Goal: Task Accomplishment & Management: Complete application form

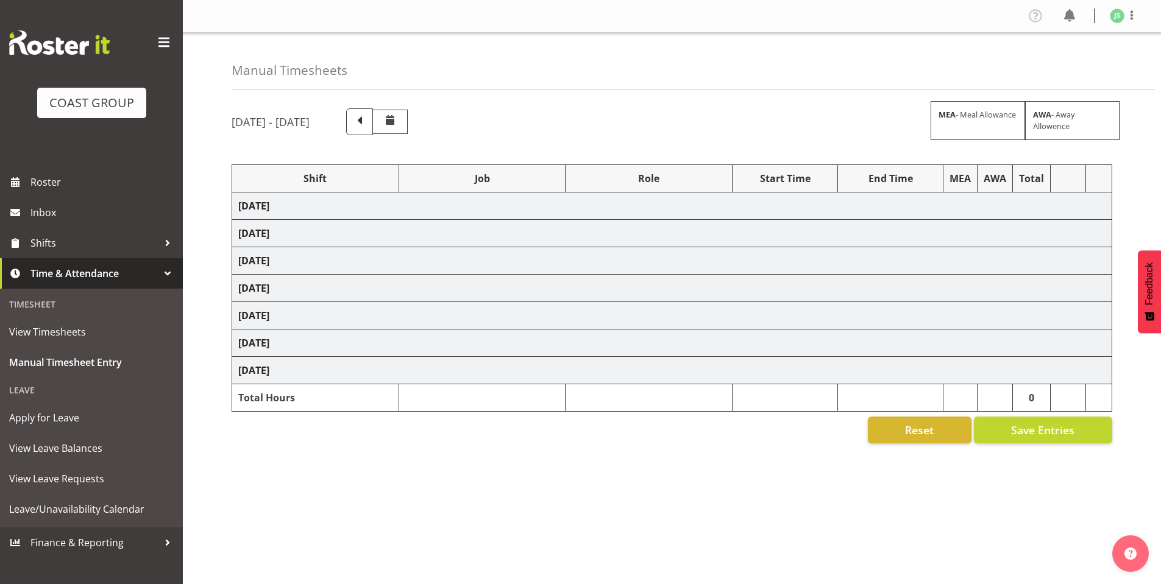
scroll to position [12, 0]
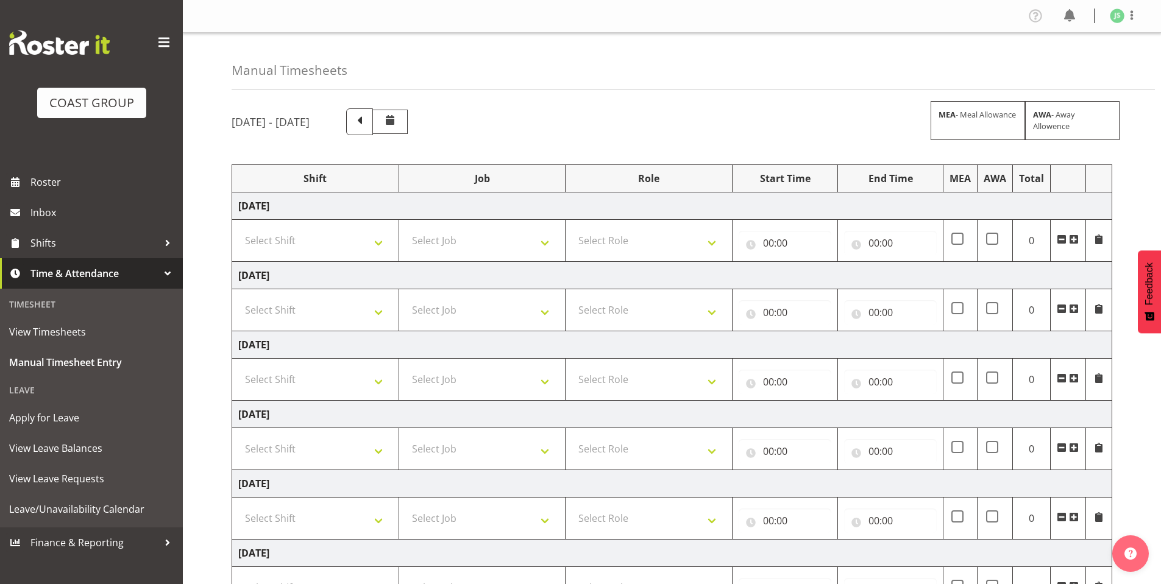
click at [62, 272] on span "Time & Attendance" at bounding box center [94, 273] width 128 height 18
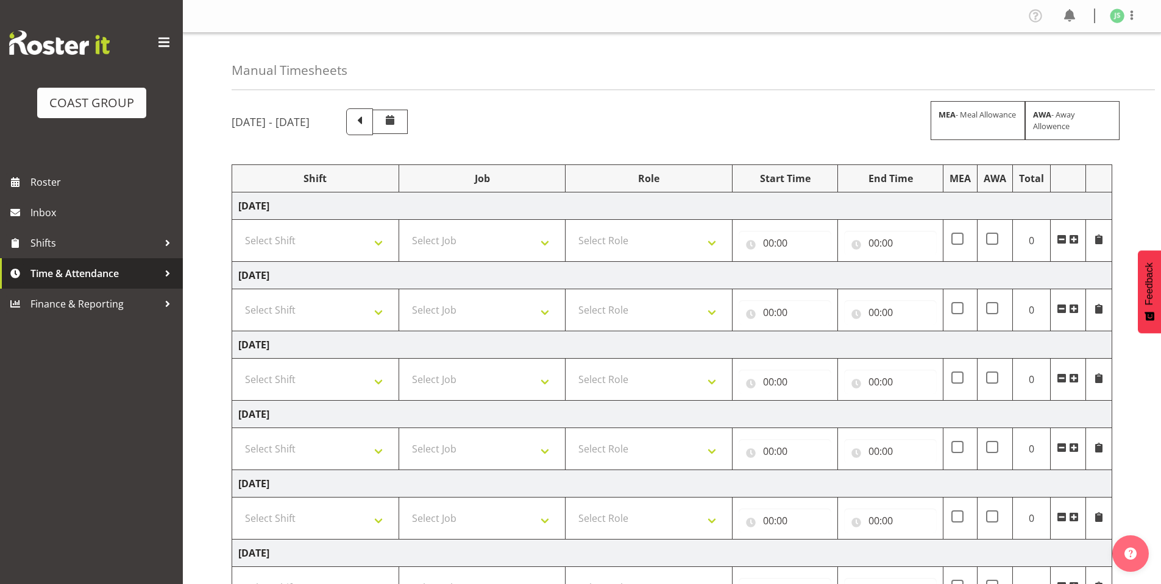
click at [70, 269] on span "Time & Attendance" at bounding box center [94, 273] width 128 height 18
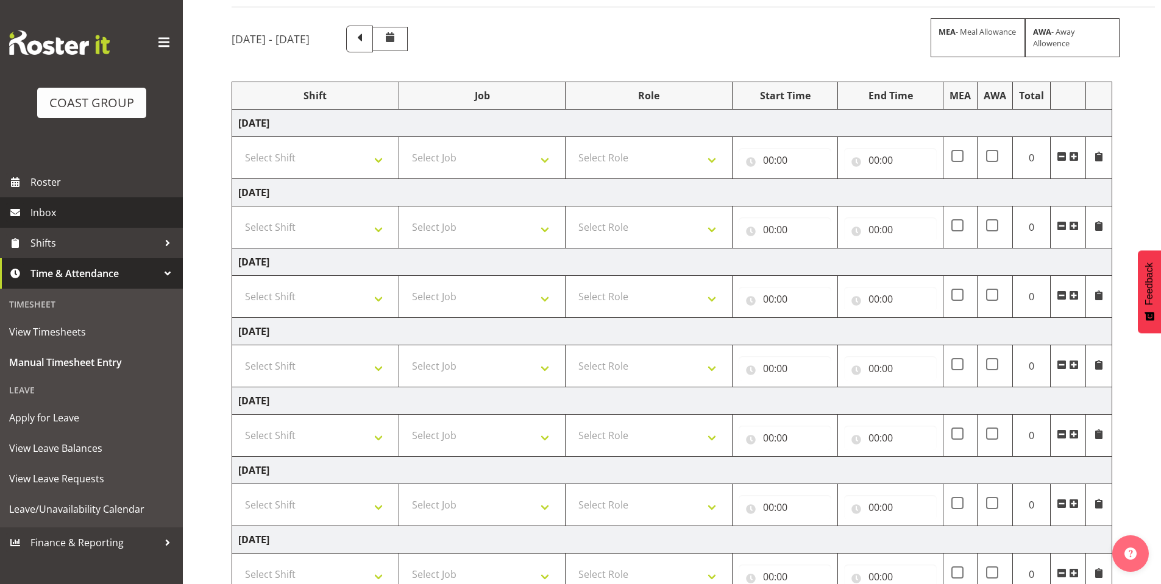
scroll to position [122, 0]
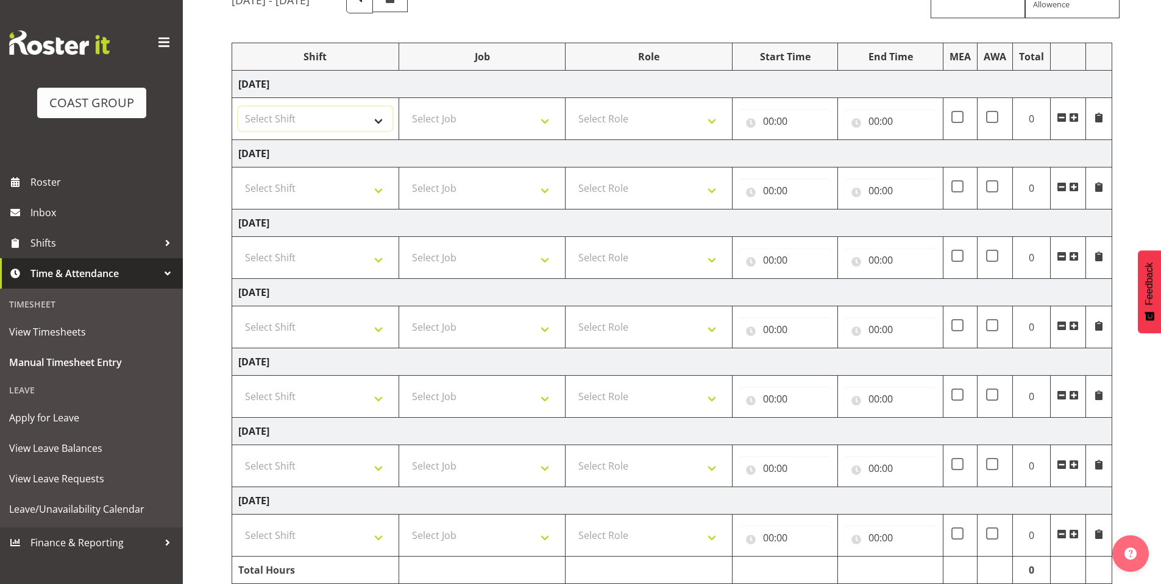
click at [376, 110] on select "Select Shift AKL SIGN ADMIN1 (LEAVE ALONE, DONT MAKE INACTIVE) DW ACCOUNT MANAG…" at bounding box center [315, 119] width 154 height 24
select select "6781"
click at [238, 107] on select "Select Shift AKL SIGN ADMIN1 (LEAVE ALONE, DONT MAKE INACTIVE) DW ACCOUNT MANAG…" at bounding box center [315, 119] width 154 height 24
click at [384, 185] on select "Select Shift AKL SIGN ADMIN1 (LEAVE ALONE, DONT MAKE INACTIVE) DW ACCOUNT MANAG…" at bounding box center [315, 188] width 154 height 24
select select "6781"
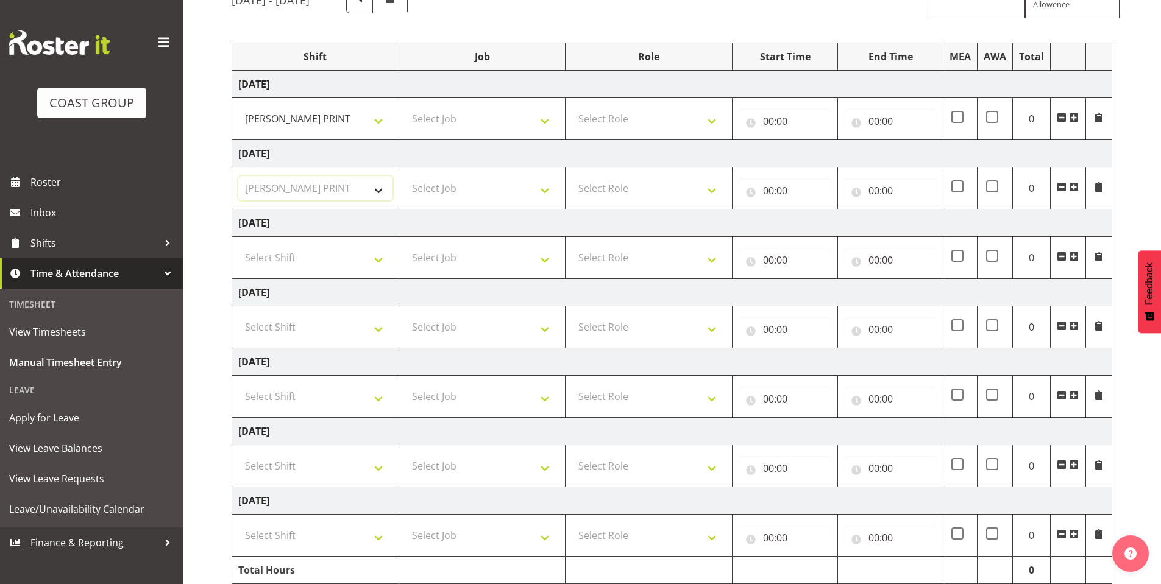
click at [238, 176] on select "Select Shift AKL SIGN ADMIN1 (LEAVE ALONE, DONT MAKE INACTIVE) DW ACCOUNT MANAG…" at bounding box center [315, 188] width 154 height 24
click at [376, 253] on select "Select Shift AKL SIGN ADMIN1 (LEAVE ALONE, DONT MAKE INACTIVE) DW ACCOUNT MANAG…" at bounding box center [315, 258] width 154 height 24
select select "6781"
click at [238, 246] on select "Select Shift AKL SIGN ADMIN1 (LEAVE ALONE, DONT MAKE INACTIVE) DW ACCOUNT MANAG…" at bounding box center [315, 258] width 154 height 24
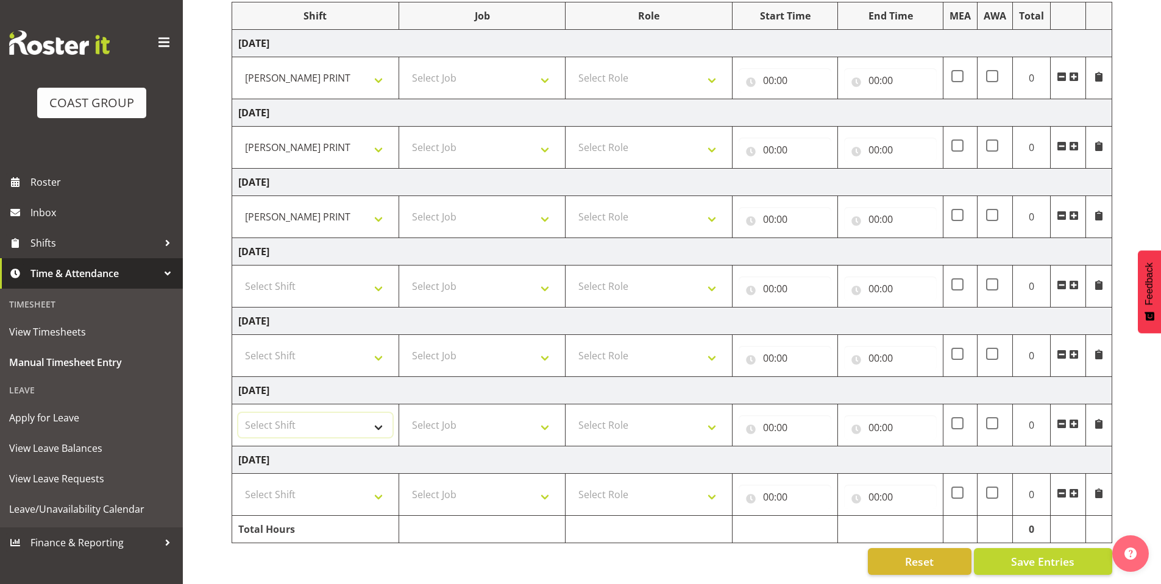
click at [377, 416] on select "Select Shift AKL SIGN ADMIN1 (LEAVE ALONE, DONT MAKE INACTIVE) DW ACCOUNT MANAG…" at bounding box center [315, 425] width 154 height 24
select select "6781"
click at [238, 413] on select "Select Shift AKL SIGN ADMIN1 (LEAVE ALONE, DONT MAKE INACTIVE) DW ACCOUNT MANAG…" at bounding box center [315, 425] width 154 height 24
drag, startPoint x: 373, startPoint y: 483, endPoint x: 338, endPoint y: 487, distance: 36.1
click at [373, 483] on select "Select Shift AKL SIGN ADMIN1 (LEAVE ALONE, DONT MAKE INACTIVE) DW ACCOUNT MANAG…" at bounding box center [315, 495] width 154 height 24
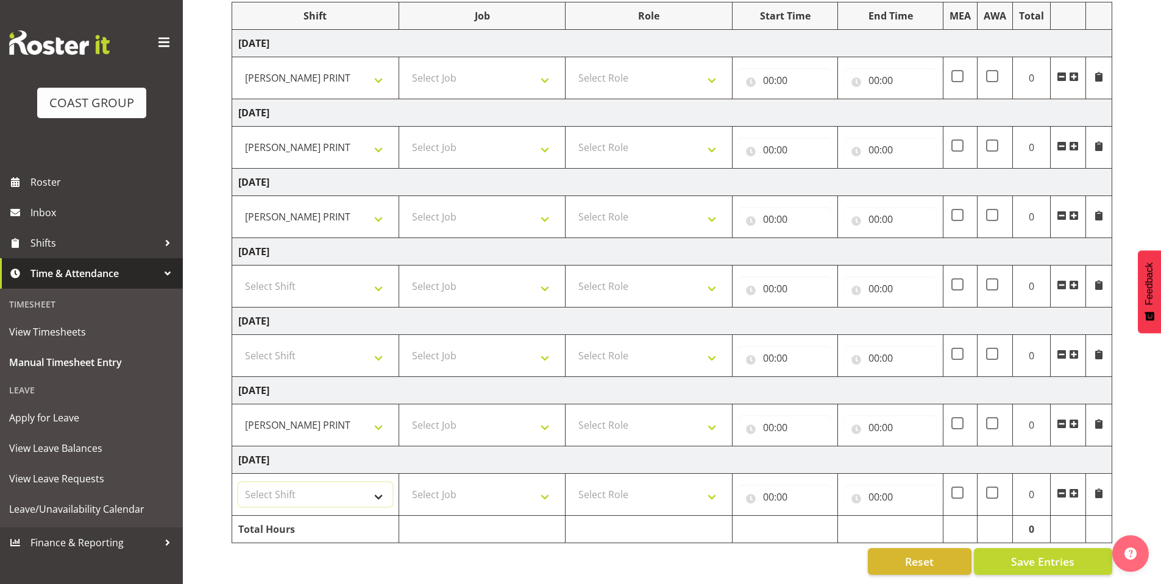
select select "6781"
click at [238, 483] on select "Select Shift AKL SIGN ADMIN1 (LEAVE ALONE, DONT MAKE INACTIVE) DW ACCOUNT MANAG…" at bounding box center [315, 495] width 154 height 24
click at [542, 57] on td "Select Job 1 Carlton Events 1 [PERSON_NAME][GEOGRAPHIC_DATA] 1 [PERSON_NAME][GE…" at bounding box center [481, 78] width 167 height 42
click at [547, 66] on select "Select Job 1 Carlton Events 1 [PERSON_NAME][GEOGRAPHIC_DATA] 1 [PERSON_NAME][GE…" at bounding box center [482, 78] width 154 height 24
select select "610"
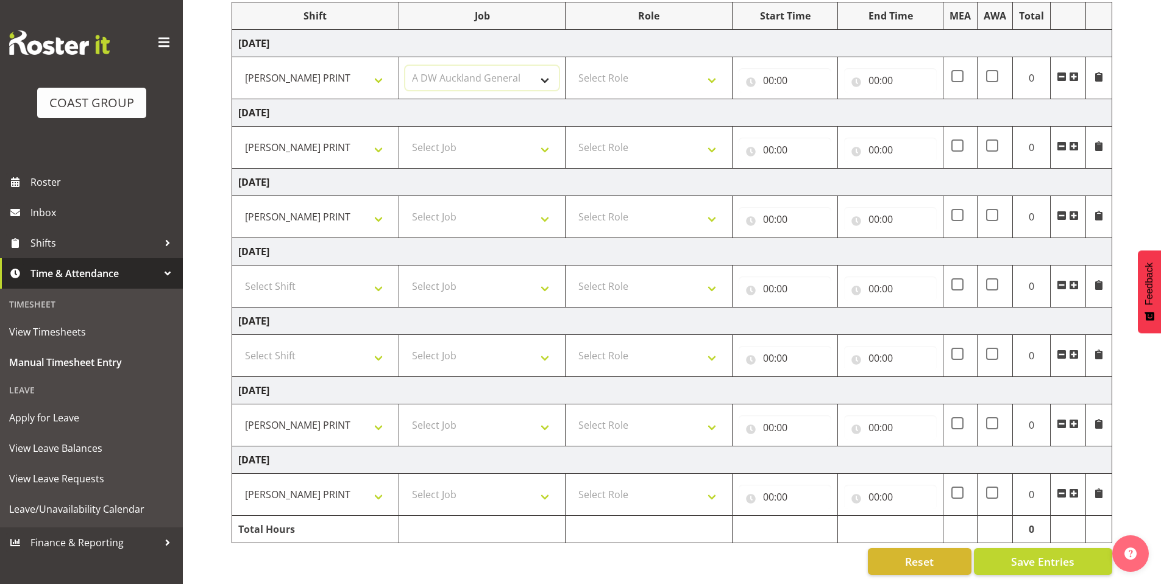
click at [405, 66] on select "Select Job 1 Carlton Events 1 [PERSON_NAME][GEOGRAPHIC_DATA] 1 [PERSON_NAME][GE…" at bounding box center [482, 78] width 154 height 24
click at [546, 141] on select "Select Job 1 Carlton Events 1 [PERSON_NAME][GEOGRAPHIC_DATA] 1 [PERSON_NAME][GE…" at bounding box center [482, 147] width 154 height 24
select select "610"
click at [405, 135] on select "Select Job 1 Carlton Events 1 [PERSON_NAME][GEOGRAPHIC_DATA] 1 [PERSON_NAME][GE…" at bounding box center [482, 147] width 154 height 24
click at [540, 205] on select "Select Job 1 Carlton Events 1 [PERSON_NAME][GEOGRAPHIC_DATA] 1 [PERSON_NAME][GE…" at bounding box center [482, 217] width 154 height 24
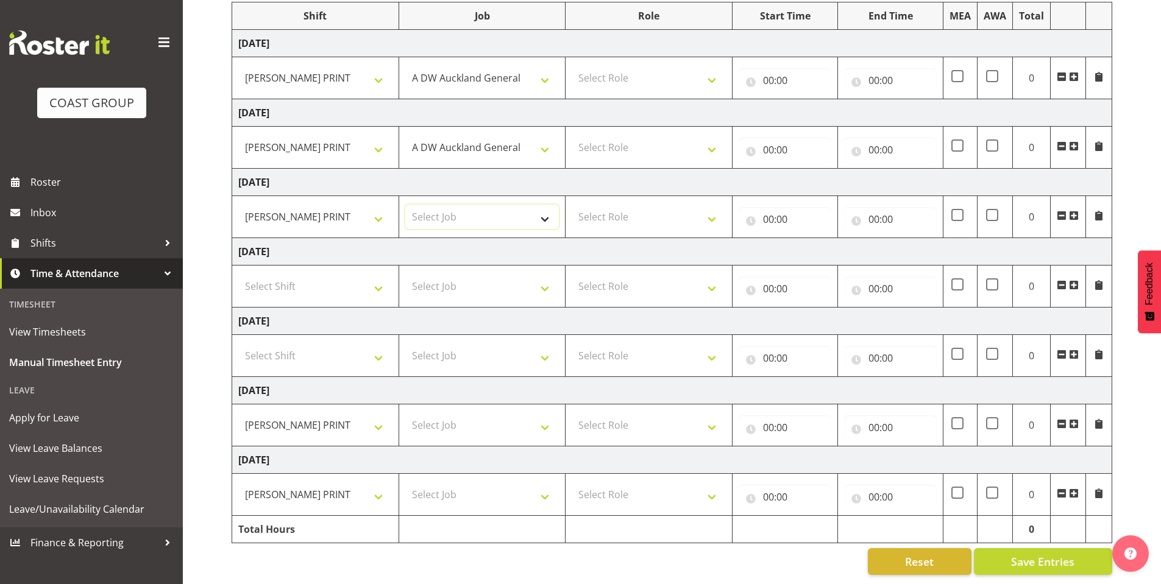
select select "610"
click at [405, 205] on select "Select Job 1 Carlton Events 1 [PERSON_NAME][GEOGRAPHIC_DATA] 1 [PERSON_NAME][GE…" at bounding box center [482, 217] width 154 height 24
click at [547, 413] on select "Select Job 1 Carlton Events 1 [PERSON_NAME][GEOGRAPHIC_DATA] 1 [PERSON_NAME][GE…" at bounding box center [482, 425] width 154 height 24
select select "610"
click at [405, 413] on select "Select Job 1 Carlton Events 1 [PERSON_NAME][GEOGRAPHIC_DATA] 1 [PERSON_NAME][GE…" at bounding box center [482, 425] width 154 height 24
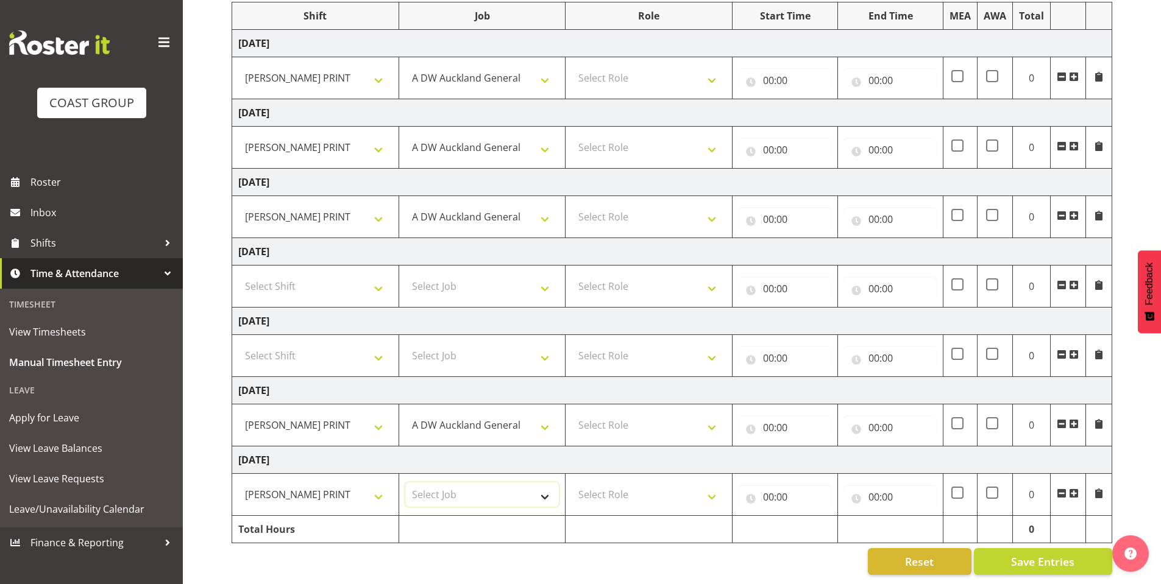
click at [541, 483] on select "Select Job 1 Carlton Events 1 [PERSON_NAME][GEOGRAPHIC_DATA] 1 [PERSON_NAME][GE…" at bounding box center [482, 495] width 154 height 24
select select "610"
click at [405, 483] on select "Select Job 1 Carlton Events 1 [PERSON_NAME][GEOGRAPHIC_DATA] 1 [PERSON_NAME][GE…" at bounding box center [482, 495] width 154 height 24
click at [704, 66] on select "Select Role DESIGNER [PERSON_NAME]" at bounding box center [649, 78] width 154 height 24
select select "221"
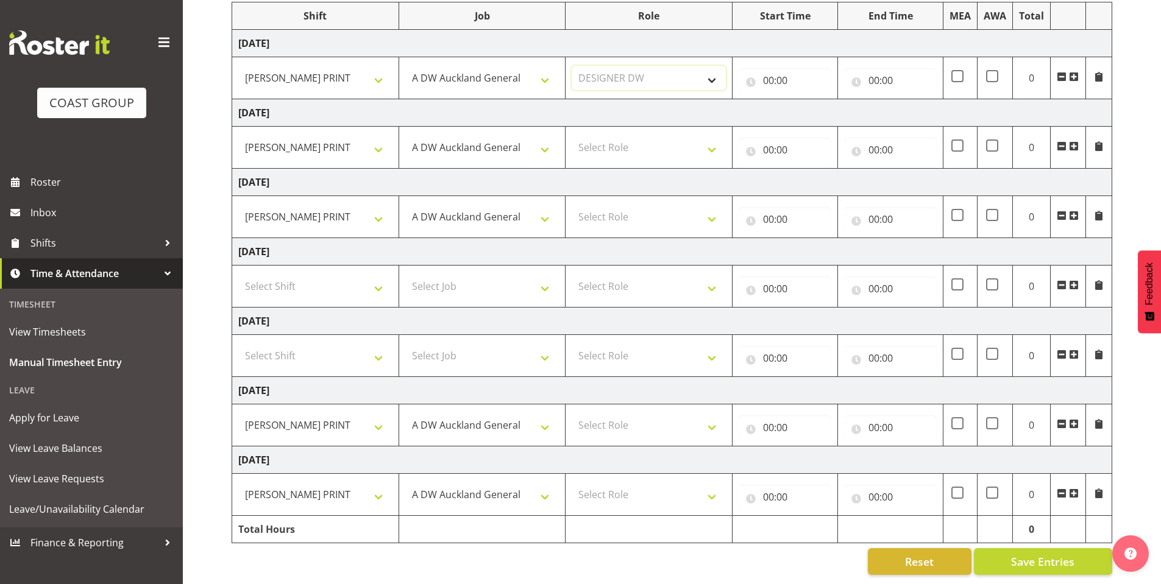
click at [572, 66] on select "Select Role DESIGNER [PERSON_NAME]" at bounding box center [649, 78] width 154 height 24
click at [695, 135] on select "Select Role DESIGNER [PERSON_NAME]" at bounding box center [649, 147] width 154 height 24
select select "221"
click at [572, 135] on select "Select Role DESIGNER [PERSON_NAME]" at bounding box center [649, 147] width 154 height 24
click at [712, 205] on select "Select Role DESIGNER [PERSON_NAME]" at bounding box center [649, 217] width 154 height 24
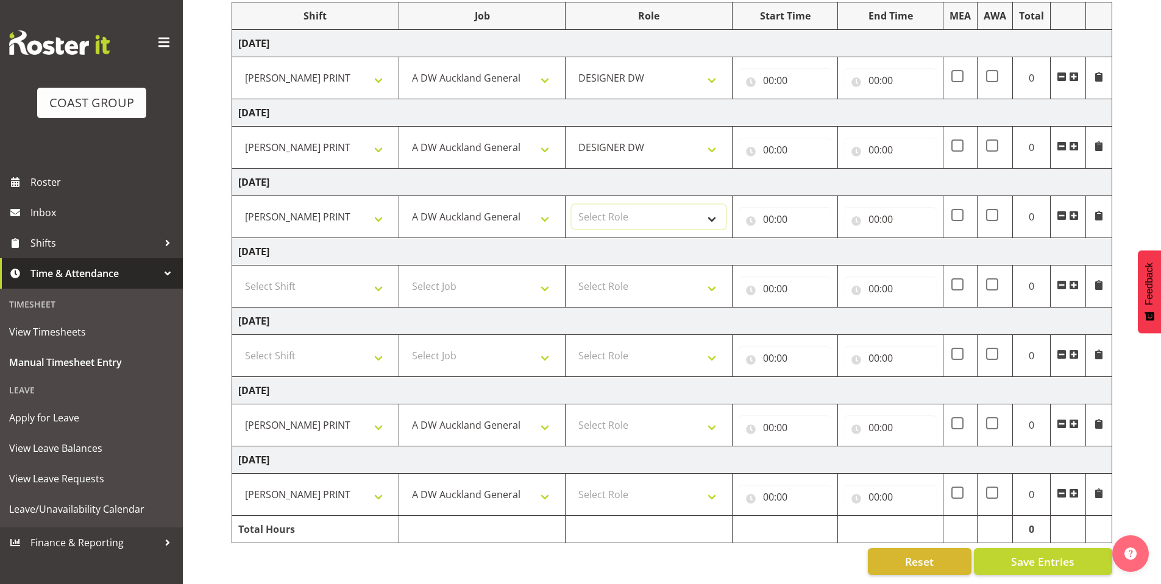
select select "221"
click at [572, 205] on select "Select Role DESIGNER [PERSON_NAME]" at bounding box center [649, 217] width 154 height 24
click at [697, 415] on select "Select Role DESIGNER [PERSON_NAME]" at bounding box center [649, 425] width 154 height 24
select select "221"
click at [572, 413] on select "Select Role DESIGNER [PERSON_NAME]" at bounding box center [649, 425] width 154 height 24
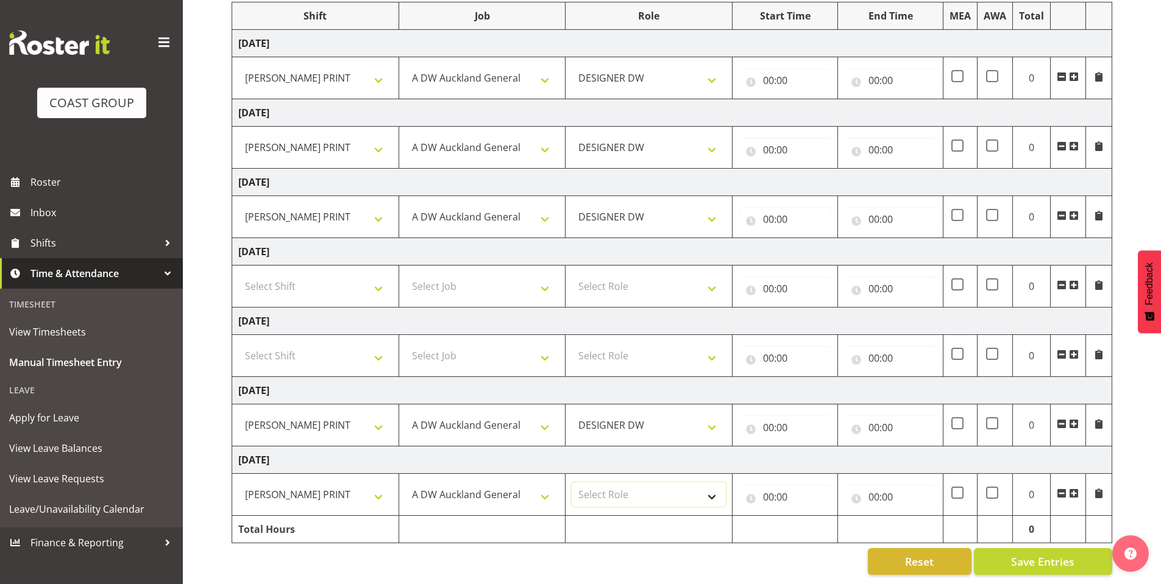
click at [707, 483] on select "Select Role DESIGNER [PERSON_NAME]" at bounding box center [649, 495] width 154 height 24
select select "221"
click at [572, 483] on select "Select Role DESIGNER [PERSON_NAME]" at bounding box center [649, 495] width 154 height 24
click at [775, 68] on input "00:00" at bounding box center [784, 80] width 93 height 24
click at [811, 101] on select "00 01 02 03 04 05 06 07 08 09 10 11 12 13 14 15 16 17 18 19 20 21 22 23" at bounding box center [821, 112] width 27 height 24
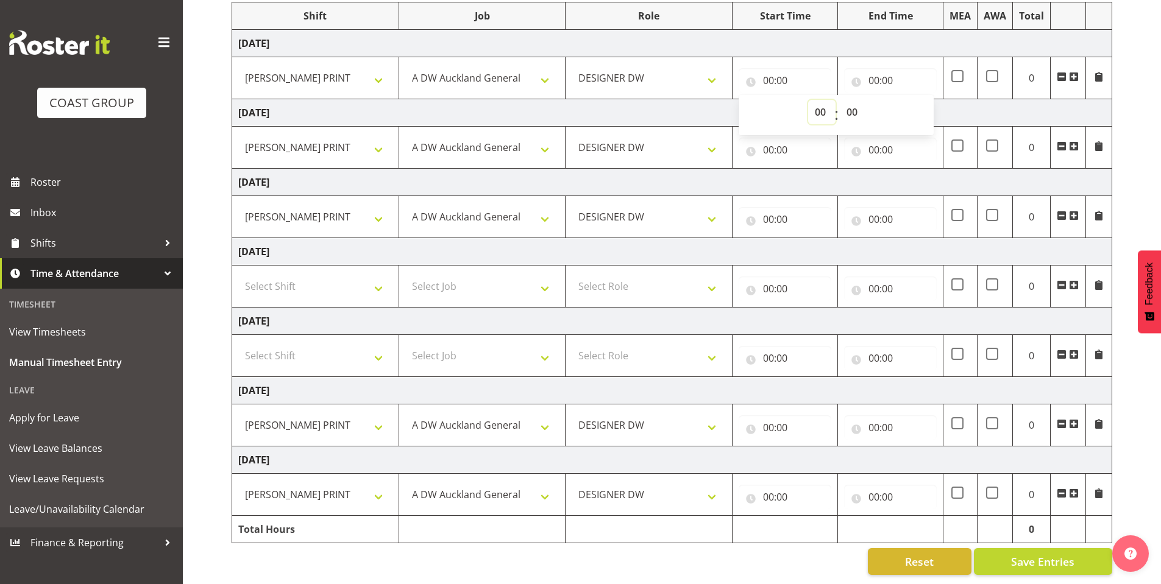
select select "8"
click at [808, 100] on select "00 01 02 03 04 05 06 07 08 09 10 11 12 13 14 15 16 17 18 19 20 21 22 23" at bounding box center [821, 112] width 27 height 24
type input "08:00"
click at [770, 140] on input "00:00" at bounding box center [784, 150] width 93 height 24
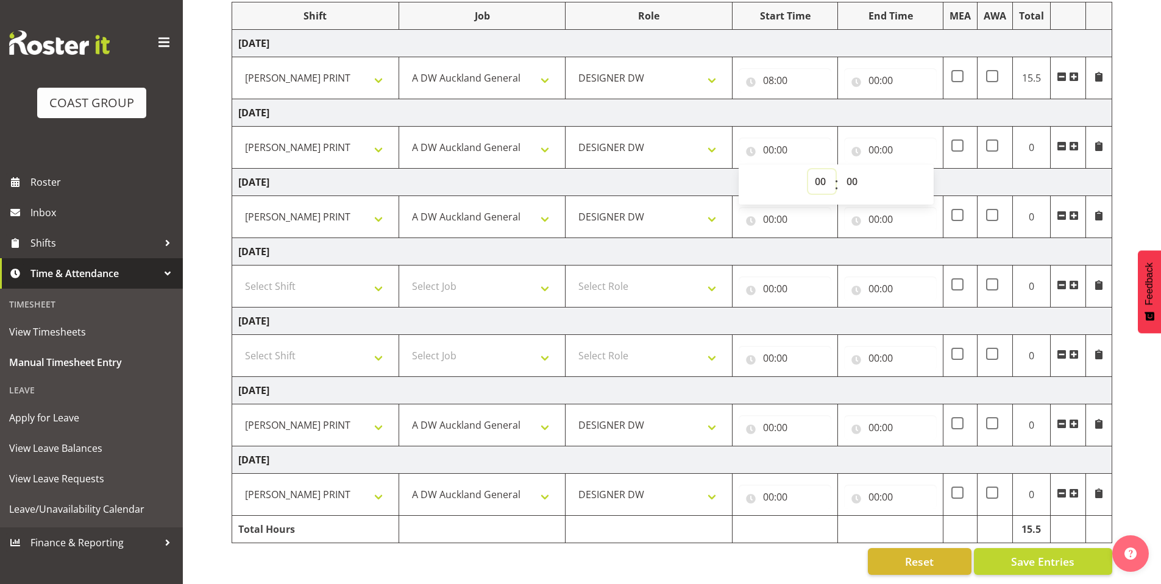
click at [818, 173] on select "00 01 02 03 04 05 06 07 08 09 10 11 12 13 14 15 16 17 18 19 20 21 22 23" at bounding box center [821, 181] width 27 height 24
select select "8"
click at [808, 169] on select "00 01 02 03 04 05 06 07 08 09 10 11 12 13 14 15 16 17 18 19 20 21 22 23" at bounding box center [821, 181] width 27 height 24
type input "08:00"
click at [771, 208] on input "00:00" at bounding box center [784, 219] width 93 height 24
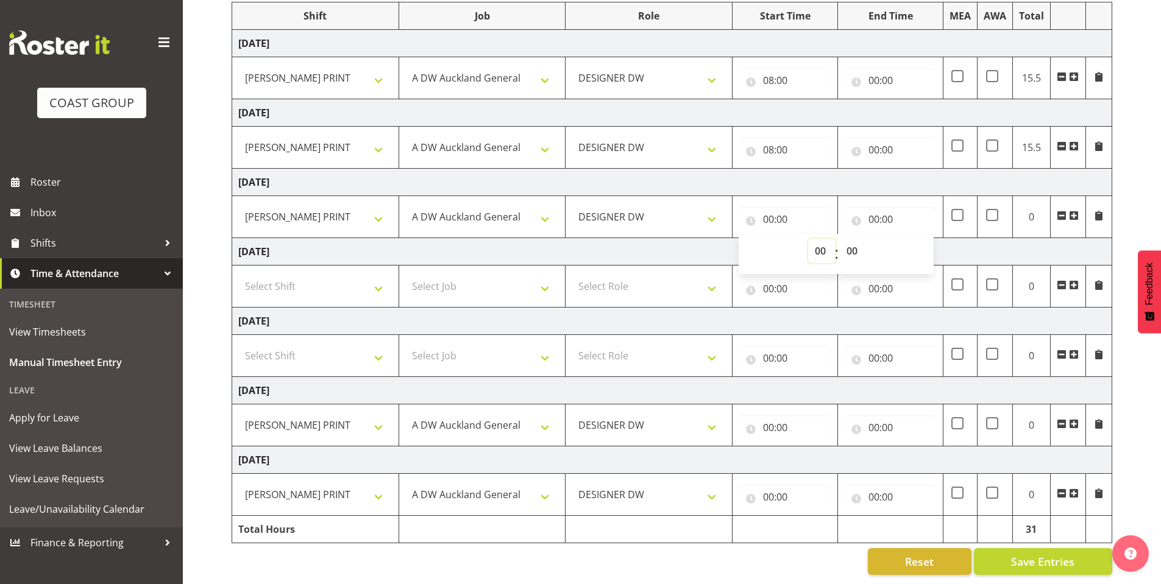
click at [816, 239] on select "00 01 02 03 04 05 06 07 08 09 10 11 12 13 14 15 16 17 18 19 20 21 22 23" at bounding box center [821, 251] width 27 height 24
select select "8"
click at [808, 239] on select "00 01 02 03 04 05 06 07 08 09 10 11 12 13 14 15 16 17 18 19 20 21 22 23" at bounding box center [821, 251] width 27 height 24
type input "08:00"
click at [773, 417] on input "00:00" at bounding box center [784, 428] width 93 height 24
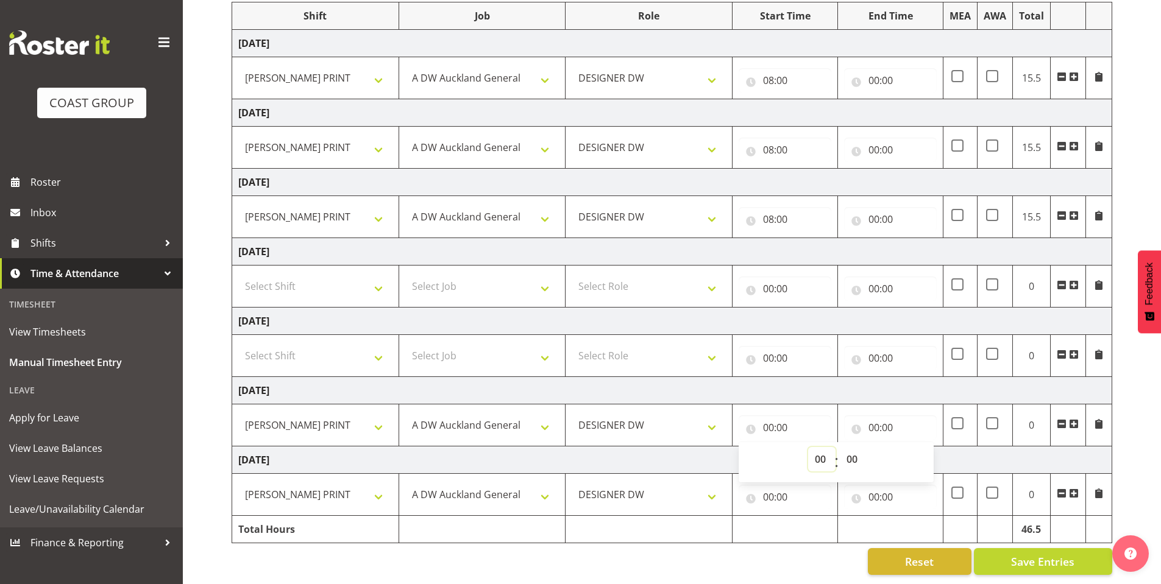
click at [821, 447] on select "00 01 02 03 04 05 06 07 08 09 10 11 12 13 14 15 16 17 18 19 20 21 22 23" at bounding box center [821, 459] width 27 height 24
select select "8"
click at [808, 447] on select "00 01 02 03 04 05 06 07 08 09 10 11 12 13 14 15 16 17 18 19 20 21 22 23" at bounding box center [821, 459] width 27 height 24
type input "08:00"
click at [768, 485] on input "00:00" at bounding box center [784, 497] width 93 height 24
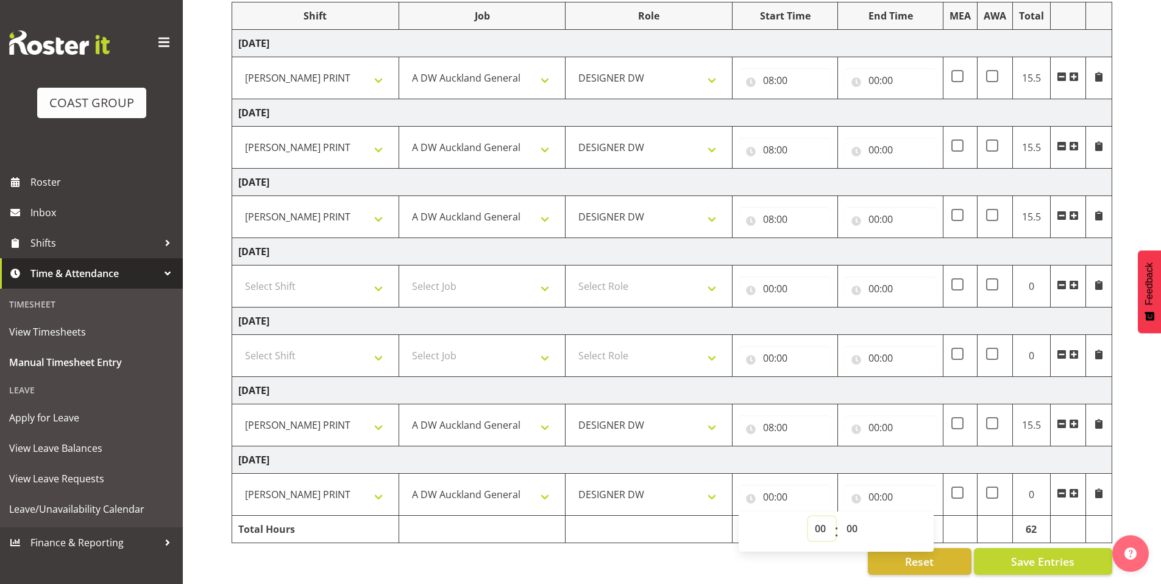
click at [814, 517] on select "00 01 02 03 04 05 06 07 08 09 10 11 12 13 14 15 16 17 18 19 20 21 22 23" at bounding box center [821, 529] width 27 height 24
select select "8"
click at [808, 517] on select "00 01 02 03 04 05 06 07 08 09 10 11 12 13 14 15 16 17 18 19 20 21 22 23" at bounding box center [821, 529] width 27 height 24
type input "08:00"
click at [879, 68] on input "00:00" at bounding box center [890, 80] width 93 height 24
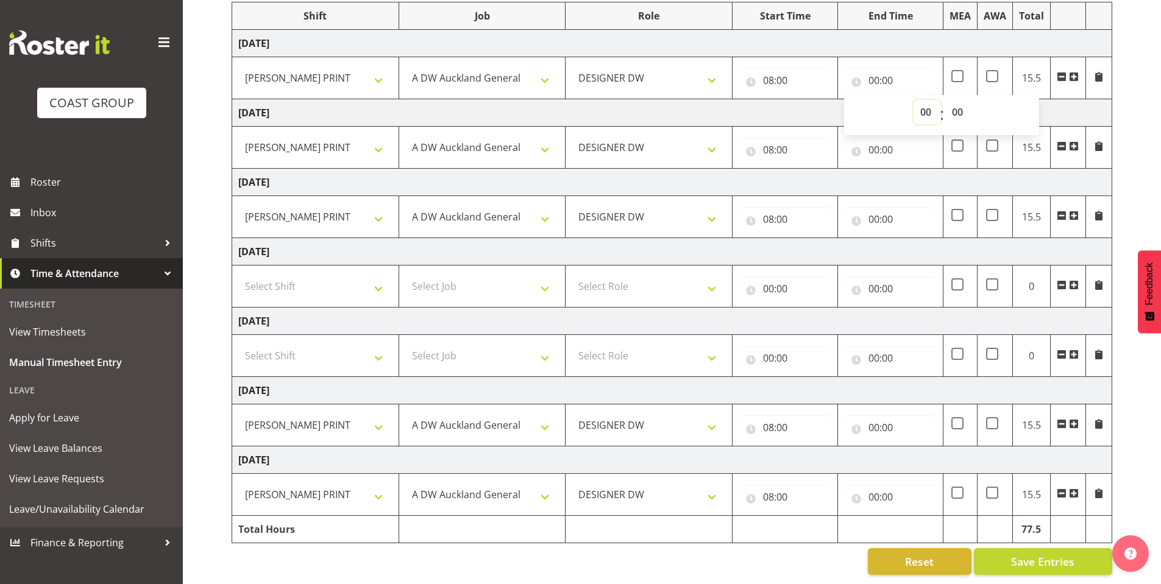
click at [921, 101] on select "00 01 02 03 04 05 06 07 08 09 10 11 12 13 14 15 16 17 18 19 20 21 22 23" at bounding box center [926, 112] width 27 height 24
select select "16"
click at [913, 100] on select "00 01 02 03 04 05 06 07 08 09 10 11 12 13 14 15 16 17 18 19 20 21 22 23" at bounding box center [926, 112] width 27 height 24
type input "16:00"
click at [874, 141] on input "00:00" at bounding box center [890, 150] width 93 height 24
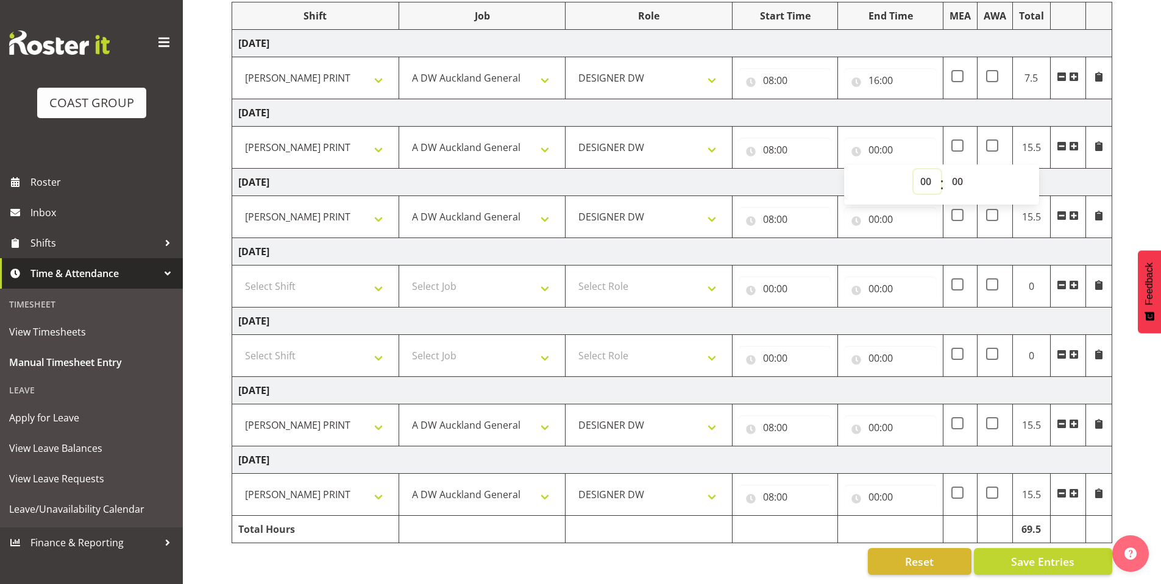
click at [921, 169] on select "00 01 02 03 04 05 06 07 08 09 10 11 12 13 14 15 16 17 18 19 20 21 22 23" at bounding box center [926, 181] width 27 height 24
select select "16"
click at [913, 169] on select "00 01 02 03 04 05 06 07 08 09 10 11 12 13 14 15 16 17 18 19 20 21 22 23" at bounding box center [926, 181] width 27 height 24
type input "16:00"
click at [876, 210] on input "00:00" at bounding box center [890, 219] width 93 height 24
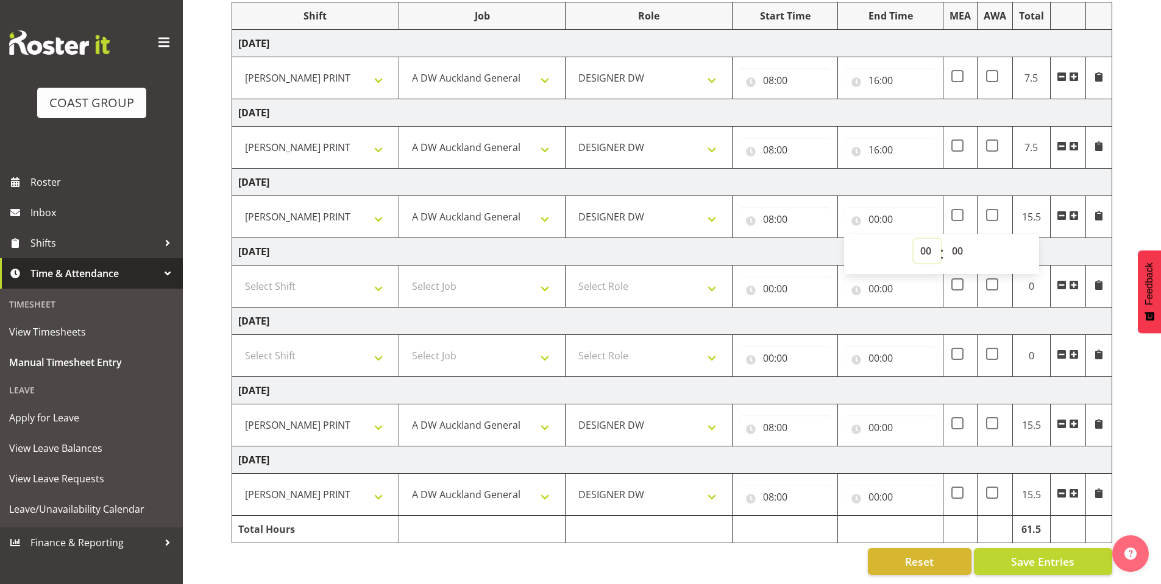
click at [925, 239] on select "00 01 02 03 04 05 06 07 08 09 10 11 12 13 14 15 16 17 18 19 20 21 22 23" at bounding box center [926, 251] width 27 height 24
select select "16"
click at [913, 239] on select "00 01 02 03 04 05 06 07 08 09 10 11 12 13 14 15 16 17 18 19 20 21 22 23" at bounding box center [926, 251] width 27 height 24
type input "16:00"
click at [874, 416] on input "00:00" at bounding box center [890, 428] width 93 height 24
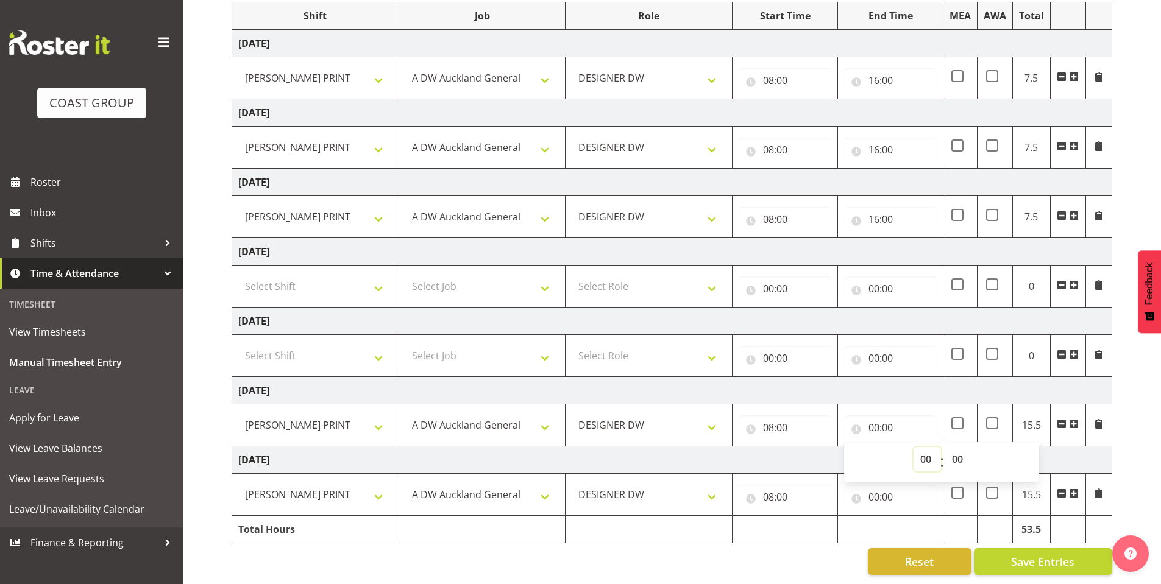
click at [921, 451] on select "00 01 02 03 04 05 06 07 08 09 10 11 12 13 14 15 16 17 18 19 20 21 22 23" at bounding box center [926, 459] width 27 height 24
select select "16"
click at [913, 447] on select "00 01 02 03 04 05 06 07 08 09 10 11 12 13 14 15 16 17 18 19 20 21 22 23" at bounding box center [926, 459] width 27 height 24
type input "16:00"
click at [866, 485] on input "00:00" at bounding box center [890, 497] width 93 height 24
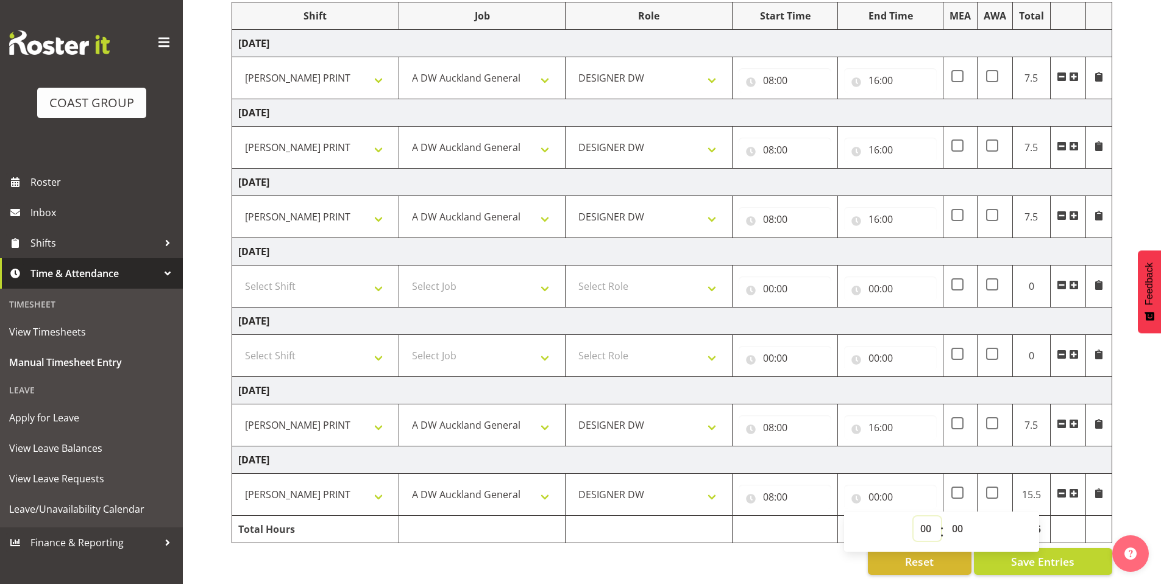
click at [924, 520] on select "00 01 02 03 04 05 06 07 08 09 10 11 12 13 14 15 16 17 18 19 20 21 22 23" at bounding box center [926, 529] width 27 height 24
select select "16"
click at [913, 517] on select "00 01 02 03 04 05 06 07 08 09 10 11 12 13 14 15 16 17 18 19 20 21 22 23" at bounding box center [926, 529] width 27 height 24
type input "16:00"
click at [1143, 442] on div "[DATE] - [DATE] MEA - Meal Allowance AWA - Away Allowence Shift Job Role Start …" at bounding box center [696, 261] width 929 height 648
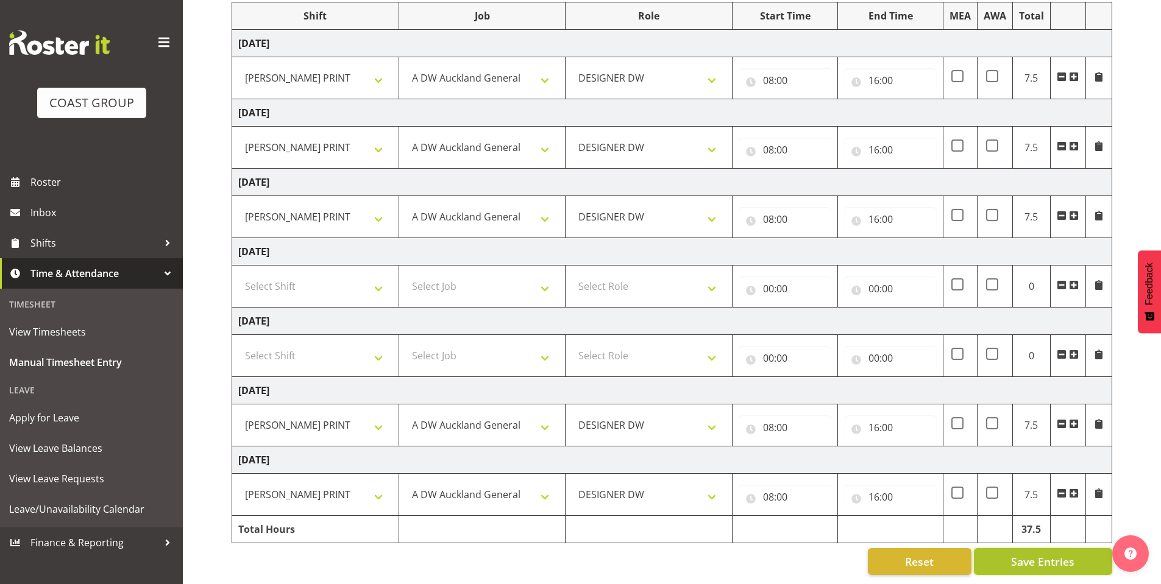
click at [1031, 554] on span "Save Entries" at bounding box center [1042, 562] width 63 height 16
